Goal: Transaction & Acquisition: Purchase product/service

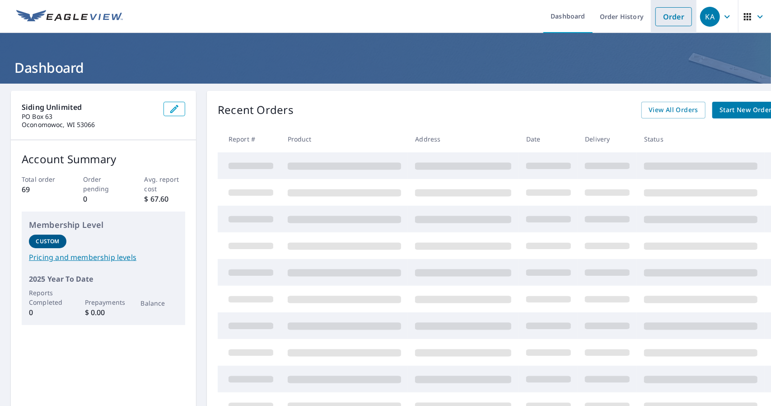
click at [667, 15] on link "Order" at bounding box center [673, 16] width 37 height 19
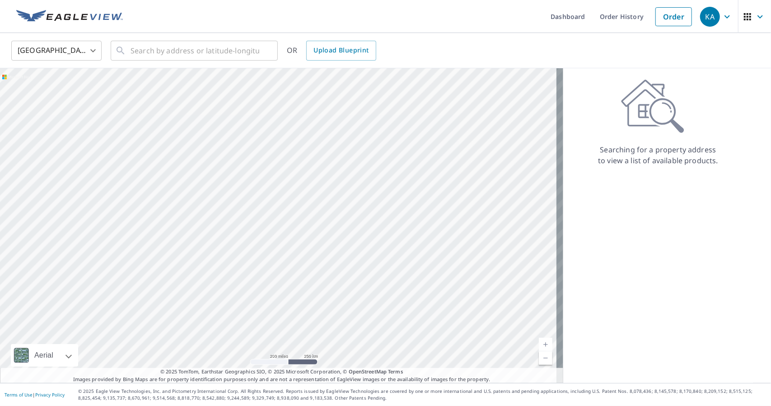
click at [182, 66] on div "United States [GEOGRAPHIC_DATA] ​ ​ OR Upload Blueprint" at bounding box center [385, 50] width 771 height 35
click at [187, 52] on input "text" at bounding box center [195, 50] width 129 height 25
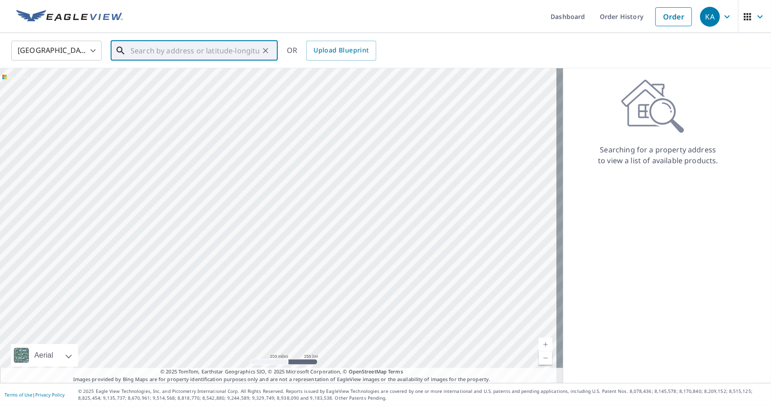
paste input "N102 W17000 [GEOGRAPHIC_DATA]"
click at [233, 52] on input "N102 W17000 [GEOGRAPHIC_DATA]" at bounding box center [195, 50] width 129 height 25
drag, startPoint x: 233, startPoint y: 52, endPoint x: 150, endPoint y: 47, distance: 83.7
click at [150, 47] on input "N102 W17000 Wildrose" at bounding box center [195, 50] width 129 height 25
type input "N"
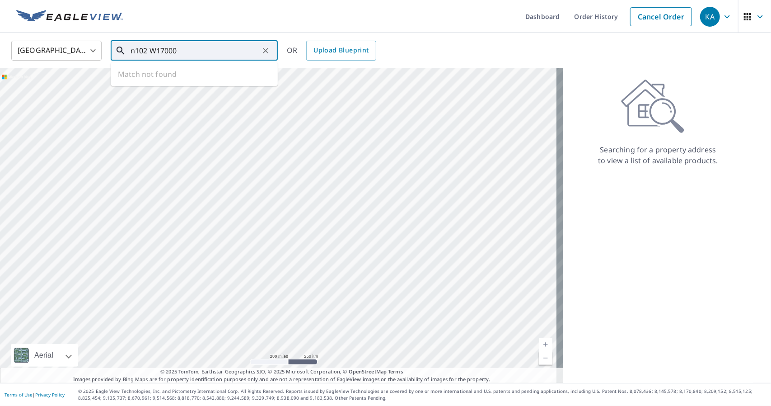
click at [151, 51] on input "n102 W17000" at bounding box center [195, 50] width 129 height 25
click at [194, 53] on input "n102W17000" at bounding box center [195, 50] width 129 height 25
type input "n"
click at [194, 50] on input "wildrose ln" at bounding box center [195, 50] width 129 height 25
click at [131, 49] on input "wildrose ln german" at bounding box center [195, 50] width 129 height 25
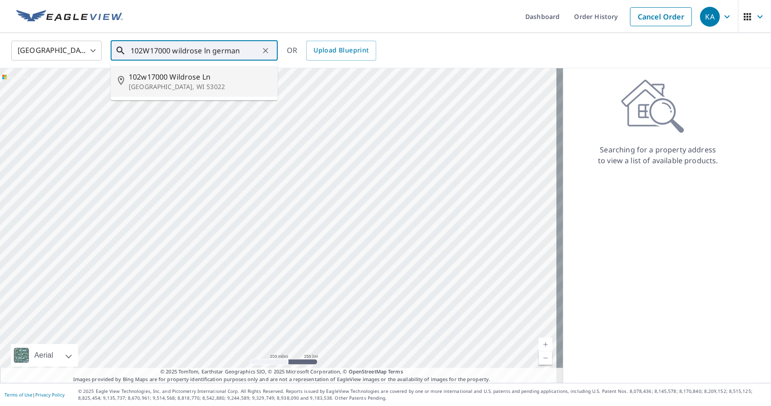
click at [149, 77] on span "102w17000 Wildrose Ln" at bounding box center [200, 76] width 142 height 11
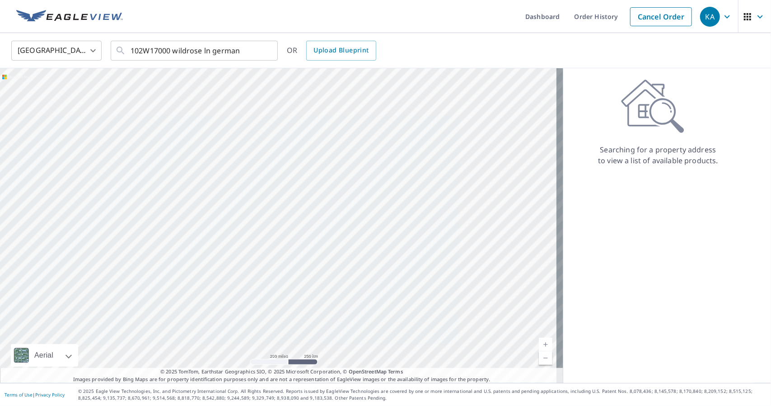
type input "[STREET_ADDRESS]"
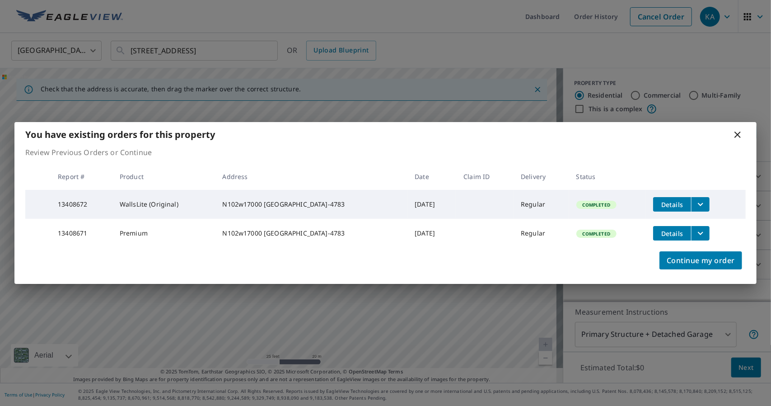
click at [695, 230] on icon "filesDropdownBtn-13408671" at bounding box center [700, 233] width 11 height 11
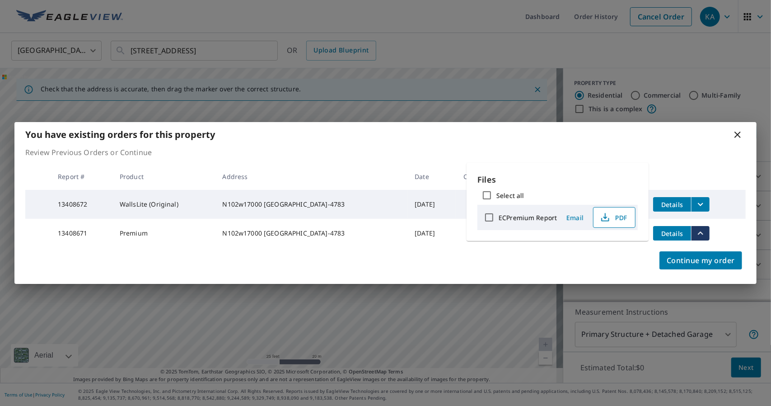
click at [614, 214] on span "PDF" at bounding box center [613, 217] width 29 height 11
click at [504, 267] on div "Continue my order" at bounding box center [385, 265] width 742 height 36
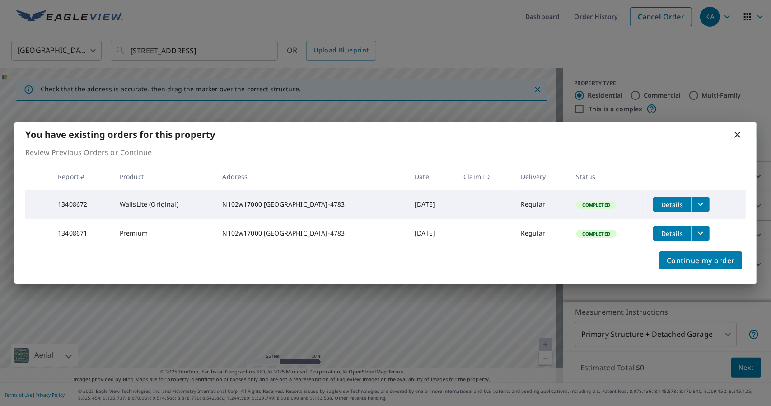
click at [696, 199] on icon "filesDropdownBtn-13408672" at bounding box center [700, 204] width 11 height 11
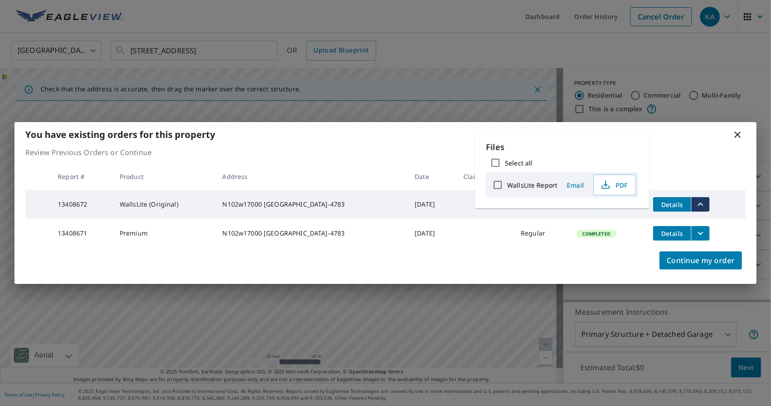
drag, startPoint x: 737, startPoint y: 129, endPoint x: 720, endPoint y: 146, distance: 23.6
click at [738, 129] on icon at bounding box center [737, 134] width 11 height 11
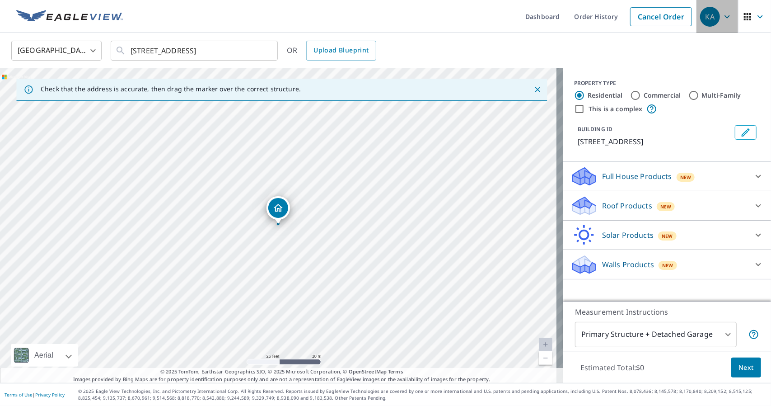
drag, startPoint x: 708, startPoint y: 11, endPoint x: 735, endPoint y: 91, distance: 84.0
click at [710, 9] on div "KA" at bounding box center [710, 17] width 20 height 20
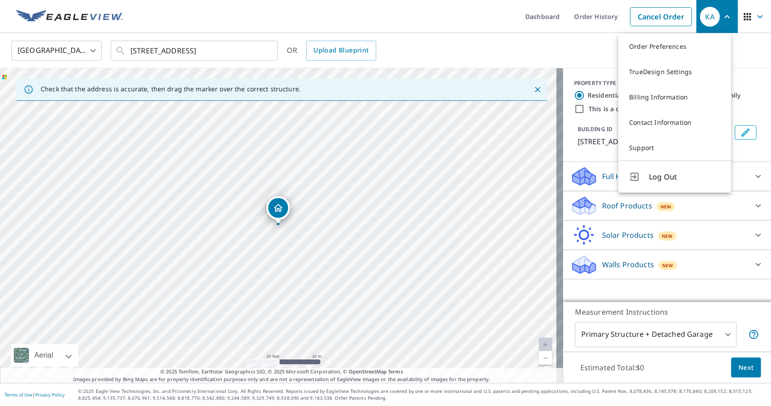
click at [266, 198] on div "[STREET_ADDRESS]" at bounding box center [281, 225] width 563 height 314
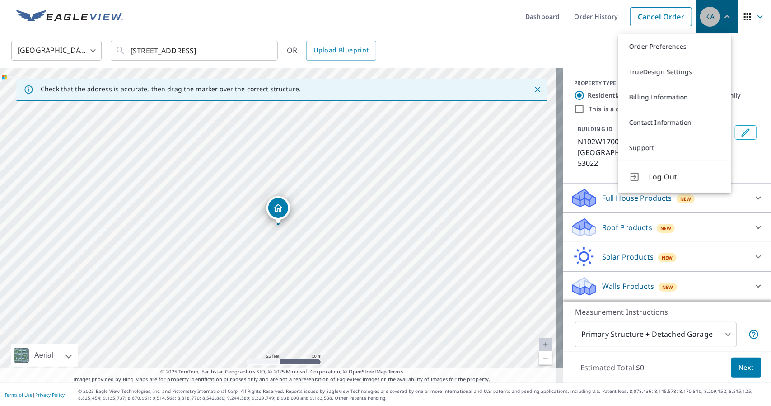
click at [722, 16] on icon "button" at bounding box center [727, 16] width 11 height 11
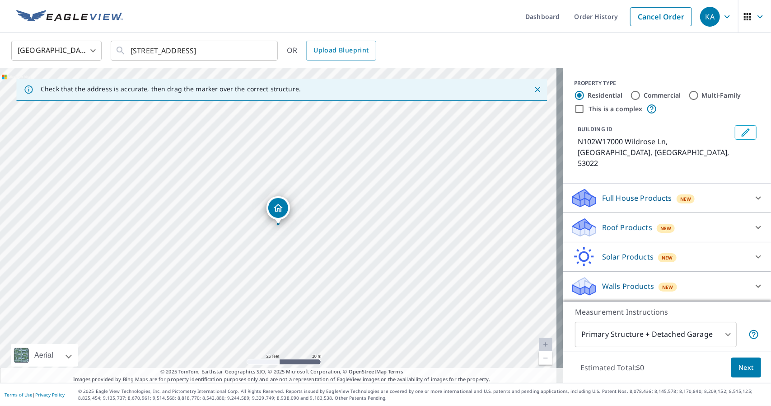
click at [623, 222] on p "Roof Products" at bounding box center [627, 227] width 50 height 11
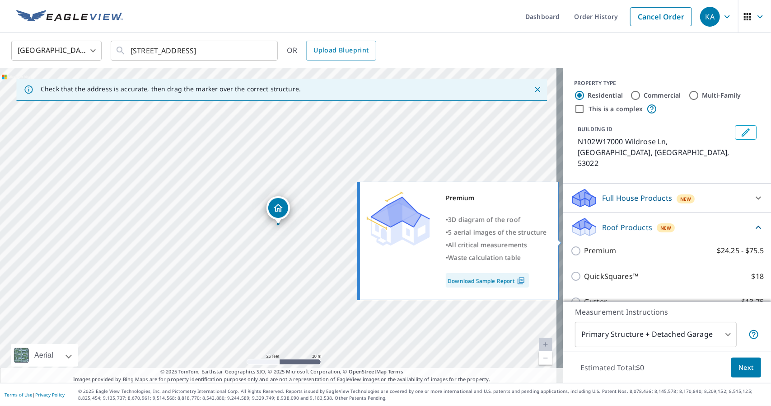
click at [592, 245] on p "Premium" at bounding box center [600, 250] width 32 height 11
click at [584, 245] on input "Premium $24.25 - $75.5" at bounding box center [577, 250] width 14 height 11
checkbox input "true"
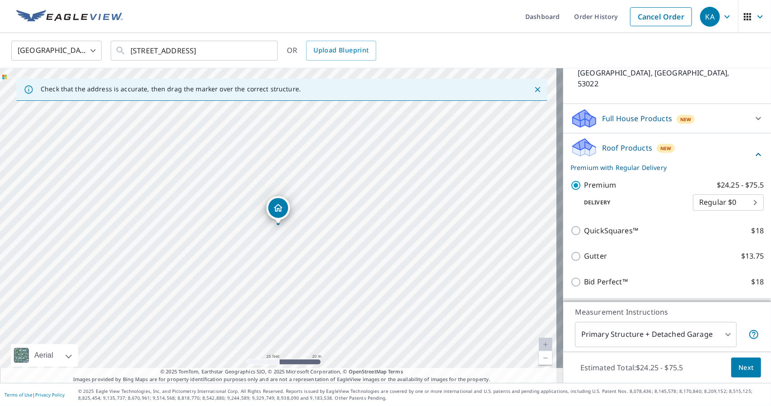
scroll to position [124, 0]
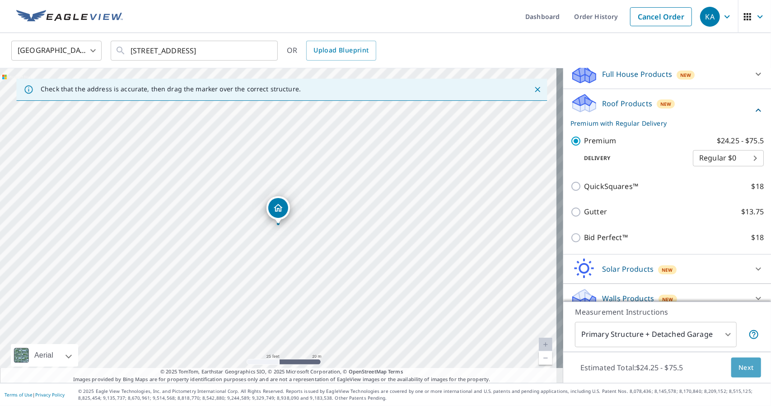
click at [738, 367] on span "Next" at bounding box center [745, 367] width 15 height 11
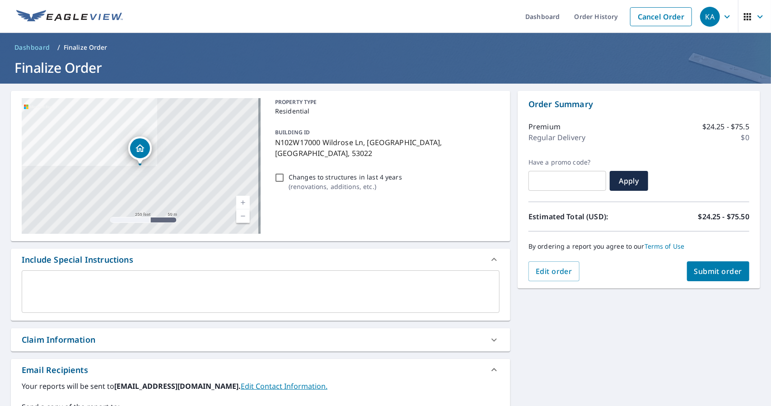
click at [696, 265] on button "Submit order" at bounding box center [718, 271] width 63 height 20
